Goal: Transaction & Acquisition: Purchase product/service

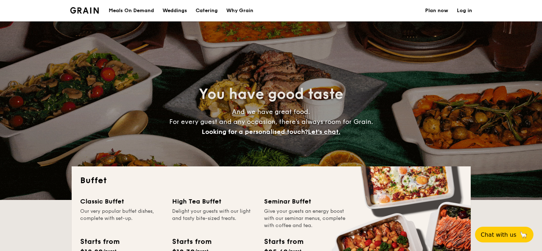
select select
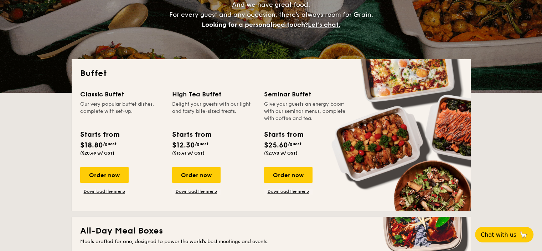
scroll to position [143, 0]
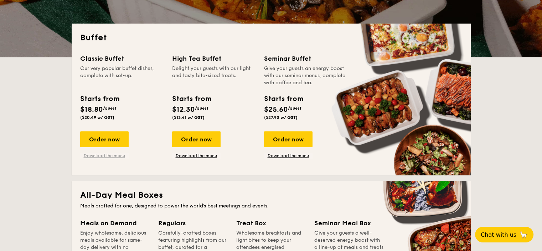
click at [104, 158] on link "Download the menu" at bounding box center [104, 156] width 48 height 6
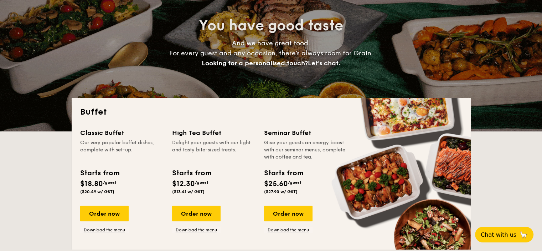
scroll to position [71, 0]
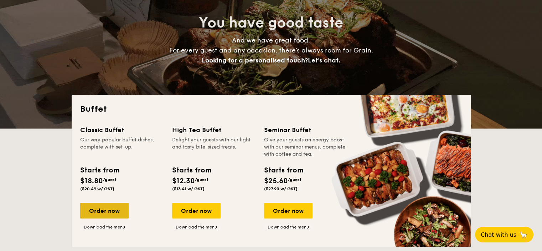
click at [102, 213] on div "Order now" at bounding box center [104, 210] width 48 height 16
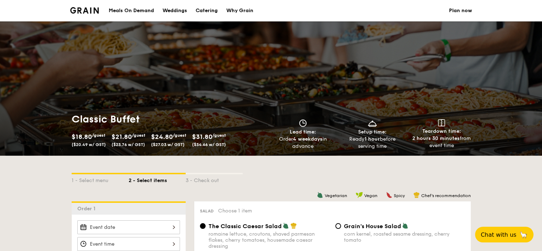
click at [198, 12] on div "Catering" at bounding box center [207, 10] width 22 height 21
select select
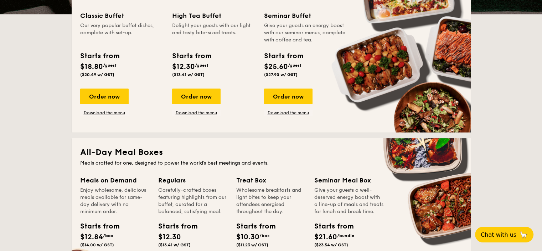
scroll to position [178, 0]
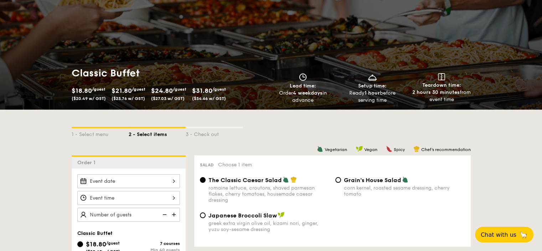
scroll to position [36, 0]
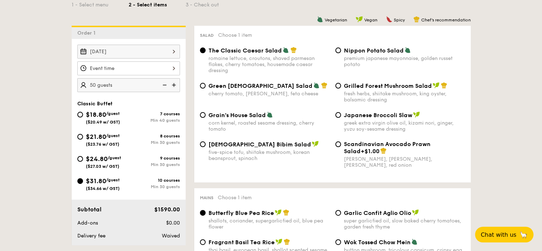
scroll to position [178, 0]
